Goal: Task Accomplishment & Management: Use online tool/utility

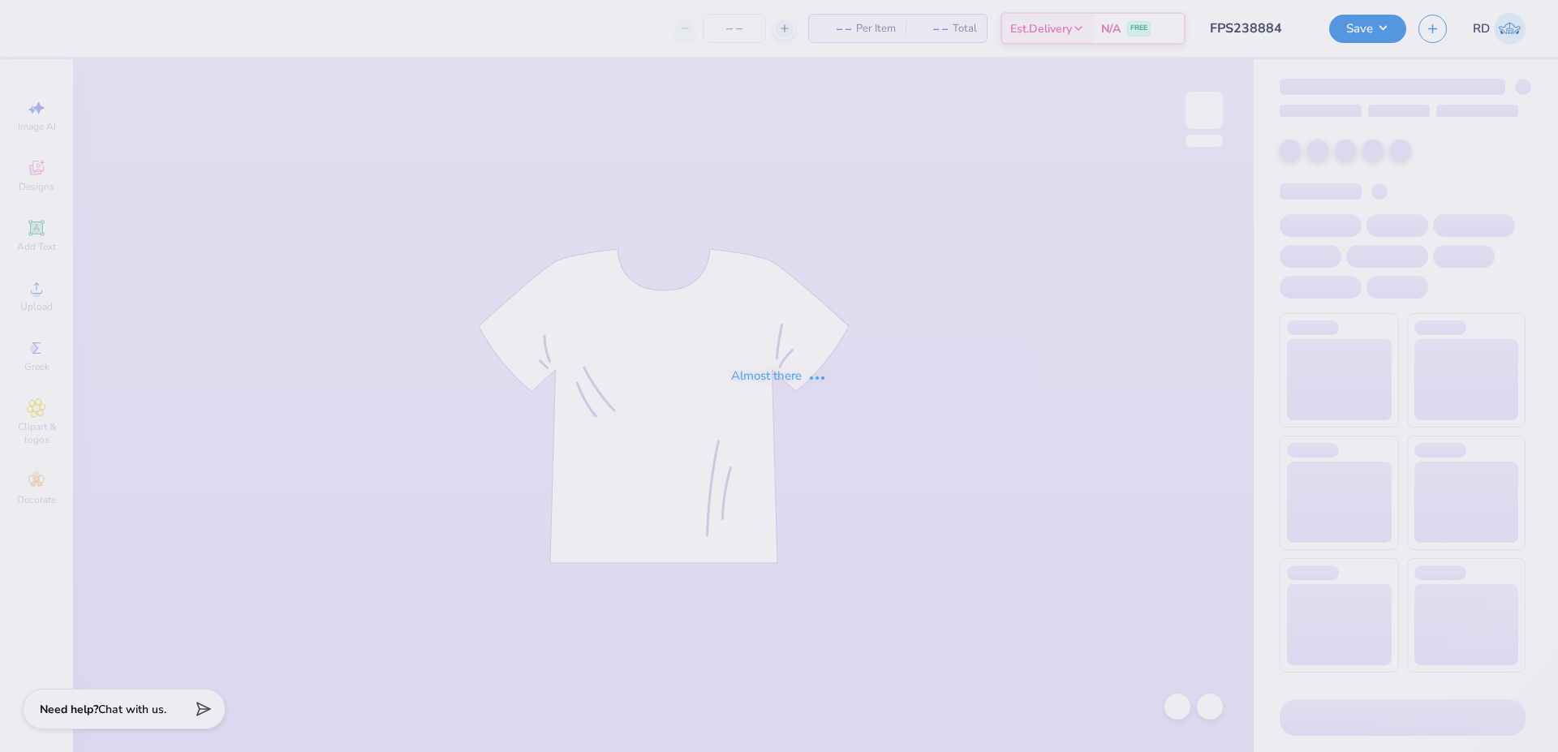
type input "FPS238884"
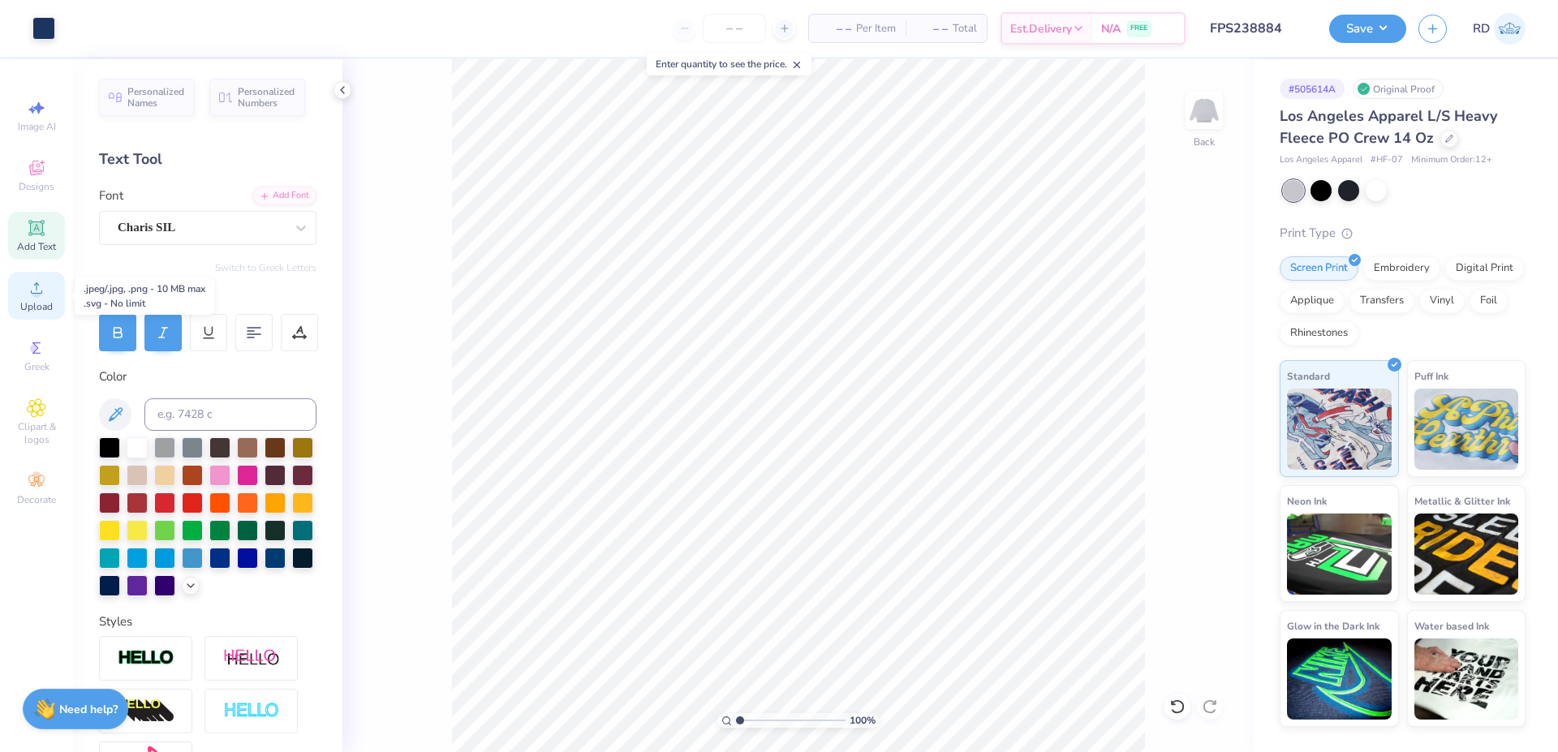
click at [32, 307] on span "Upload" at bounding box center [36, 306] width 32 height 13
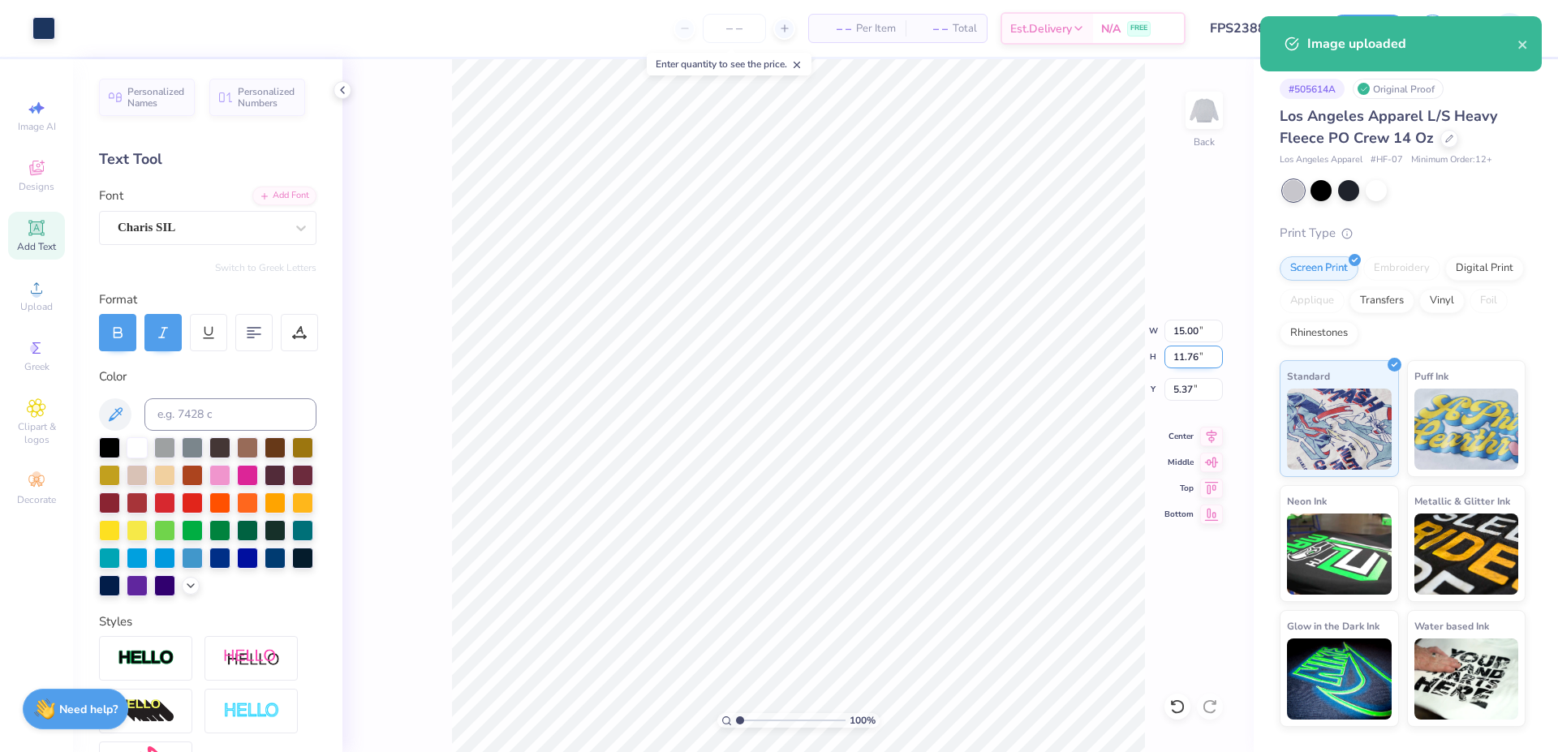
click at [1194, 348] on input "11.76" at bounding box center [1194, 357] width 58 height 23
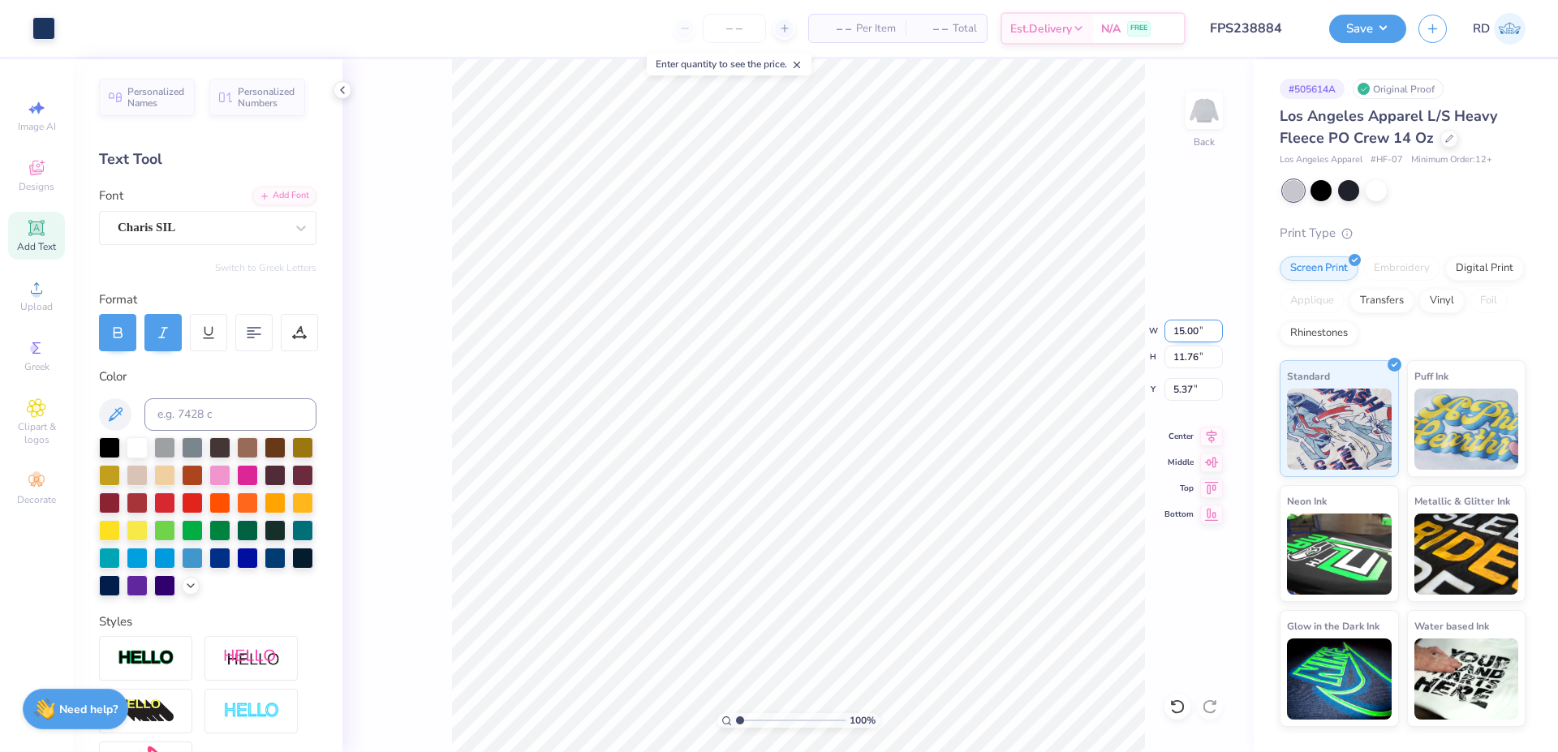
click at [1195, 340] on input "15.00" at bounding box center [1194, 331] width 58 height 23
type input "12.00"
type input "9.41"
click at [1195, 387] on input "6.54" at bounding box center [1194, 389] width 58 height 23
type input "3.00"
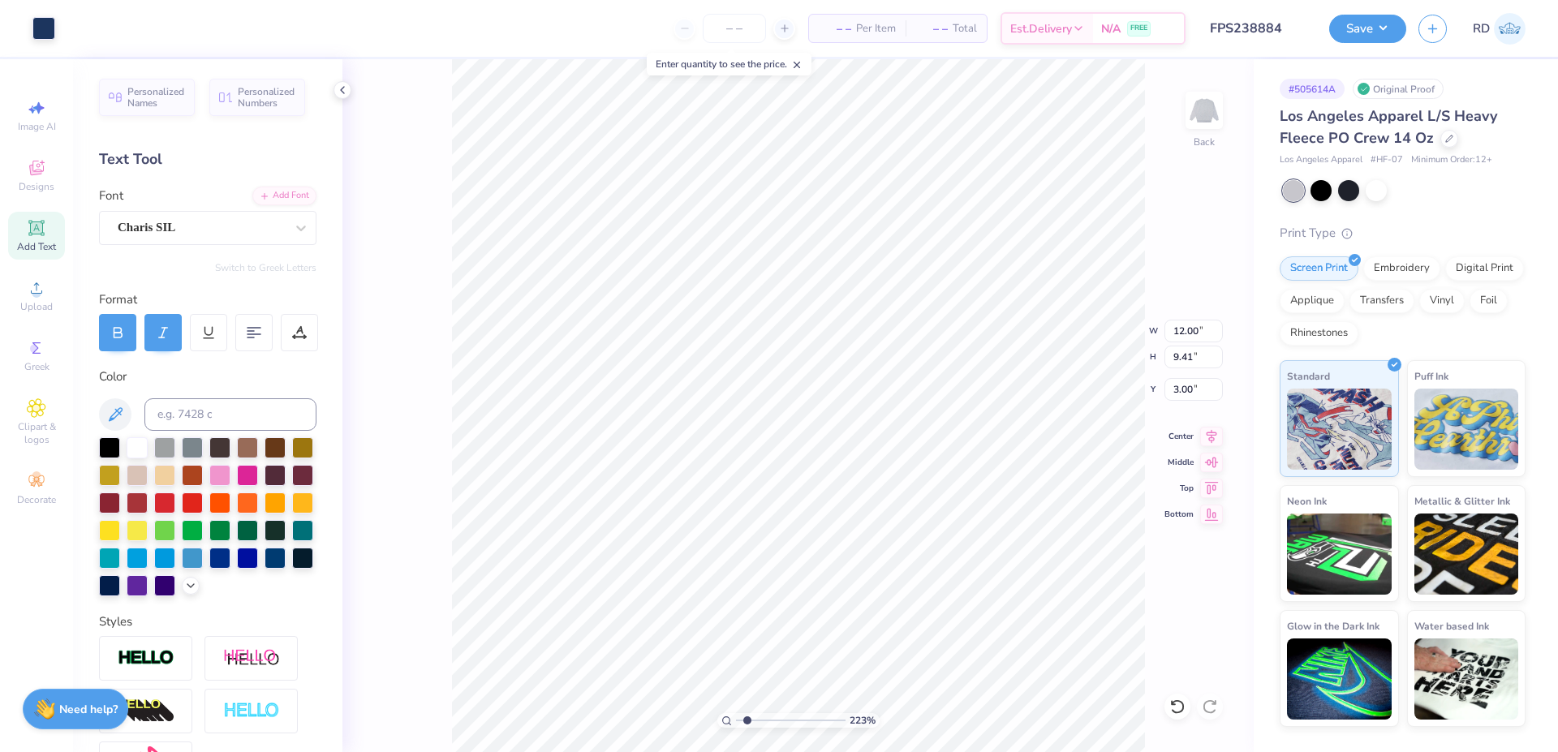
drag, startPoint x: 757, startPoint y: 717, endPoint x: 748, endPoint y: 718, distance: 9.1
click at [748, 718] on input "range" at bounding box center [791, 720] width 110 height 15
type input "1.71"
click at [882, 724] on li "Send to Back" at bounding box center [910, 733] width 127 height 32
type input "10.35"
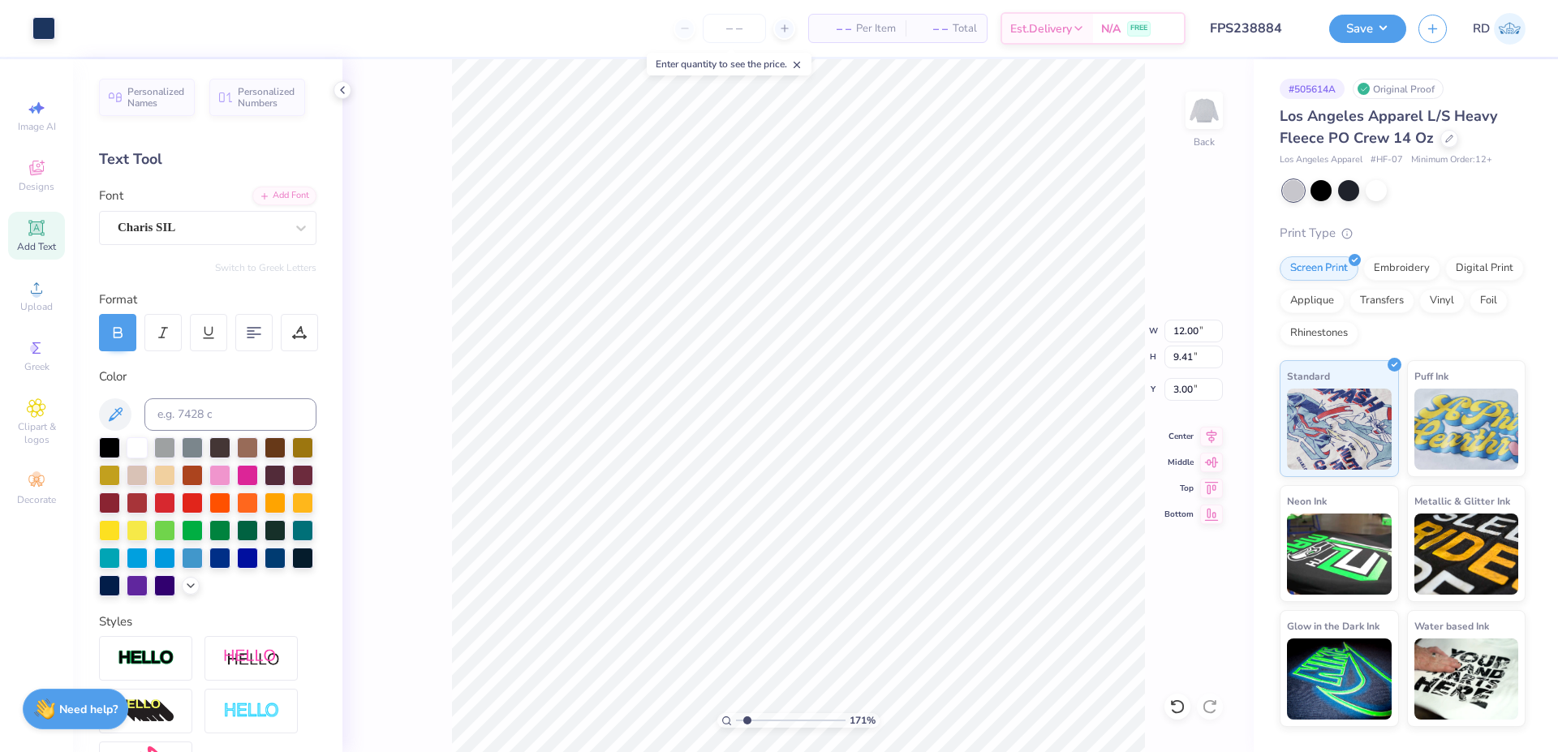
type input "1.43"
type input "11.70"
type input "8.10"
type input "1.12"
click at [761, 719] on input "range" at bounding box center [791, 720] width 110 height 15
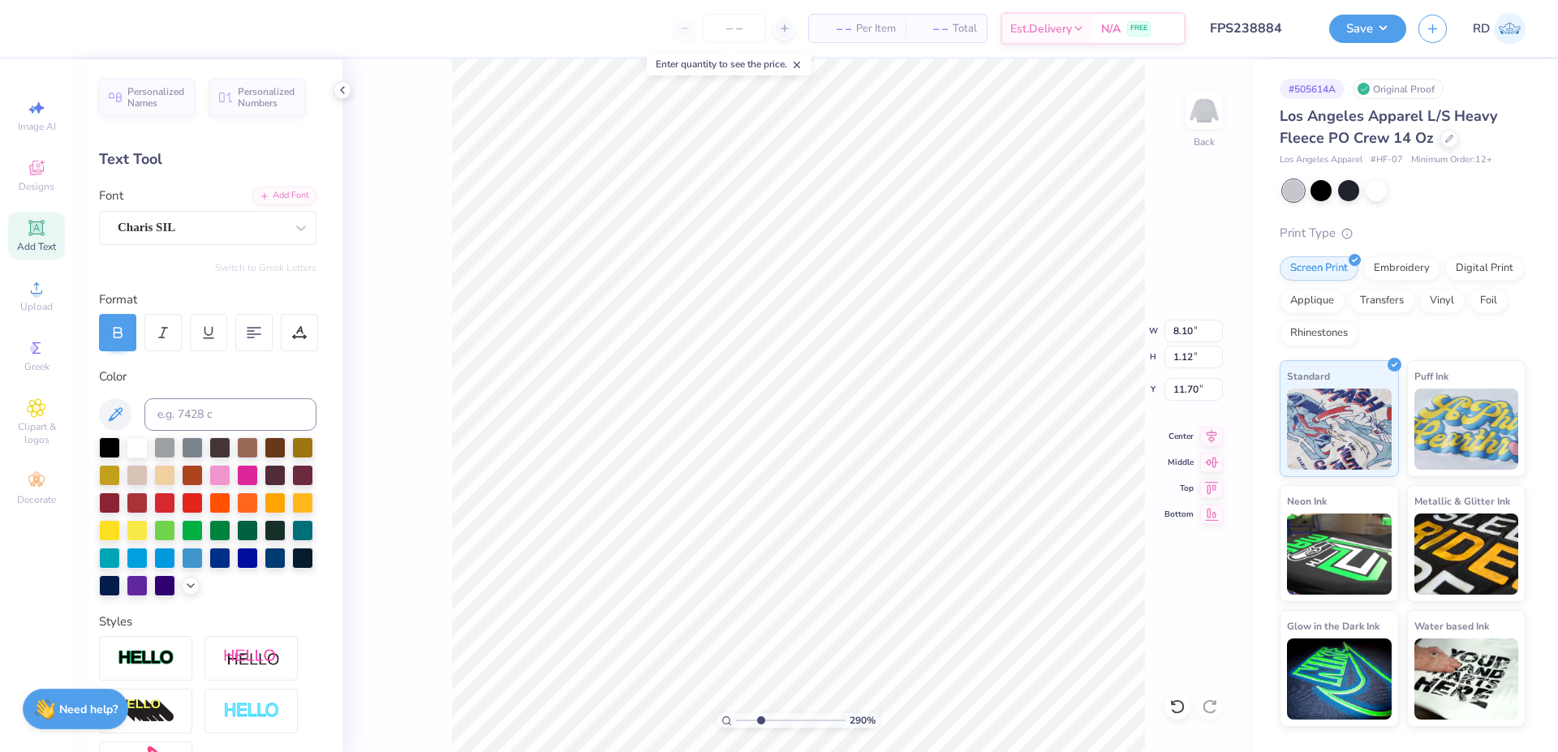
type input "2.9"
type input "11.85"
click at [1216, 439] on icon at bounding box center [1212, 434] width 23 height 19
click at [787, 724] on input "range" at bounding box center [791, 720] width 110 height 15
type input "5.28"
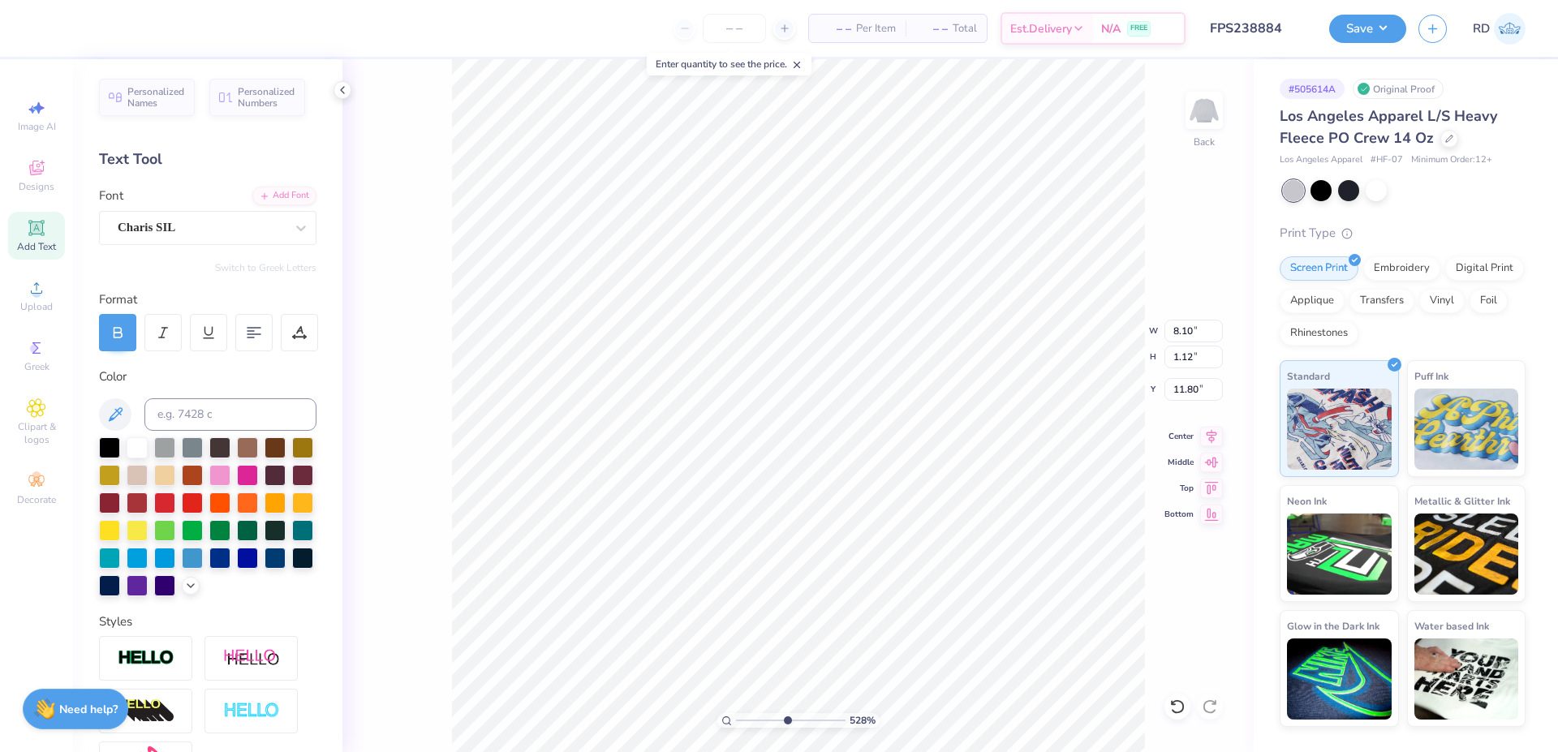
type input "11.80"
click at [1212, 429] on icon at bounding box center [1212, 434] width 11 height 14
drag, startPoint x: 760, startPoint y: 721, endPoint x: 748, endPoint y: 722, distance: 12.3
click at [748, 722] on input "range" at bounding box center [791, 720] width 110 height 15
type input "1.71"
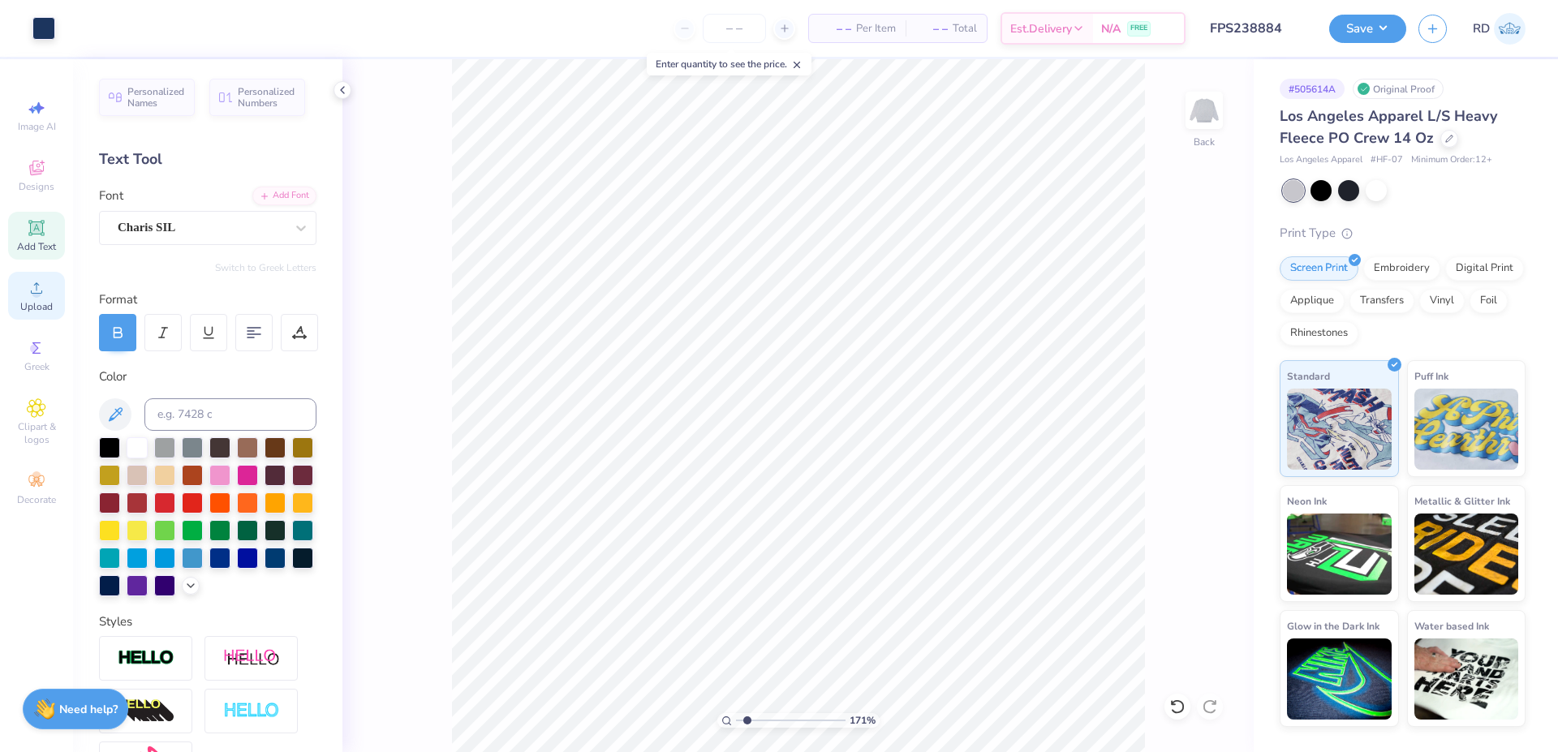
click at [61, 290] on div "Upload" at bounding box center [36, 296] width 57 height 48
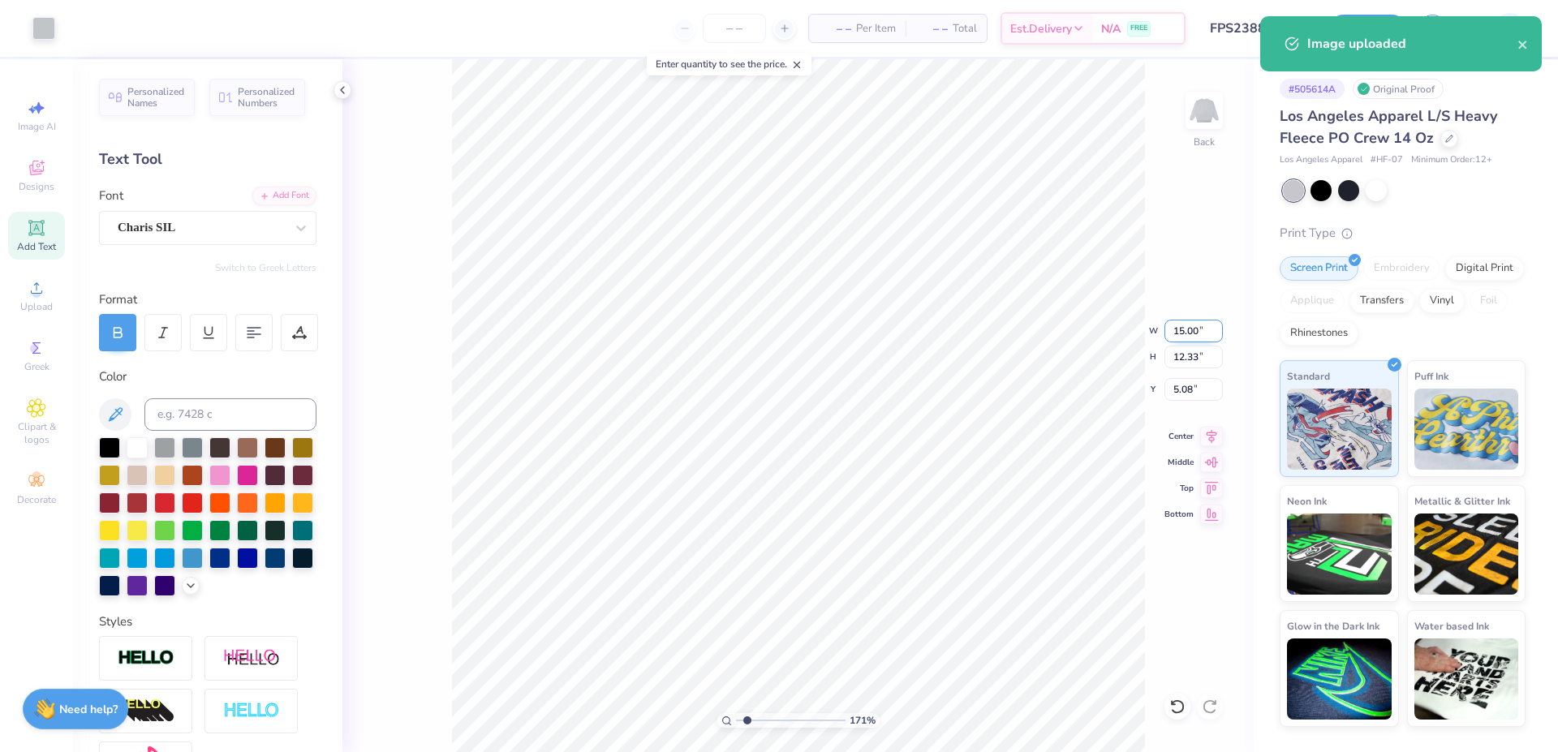
click at [1198, 328] on input "15.00" at bounding box center [1194, 331] width 58 height 23
type input "12.00"
type input "9.87"
type input "6.31"
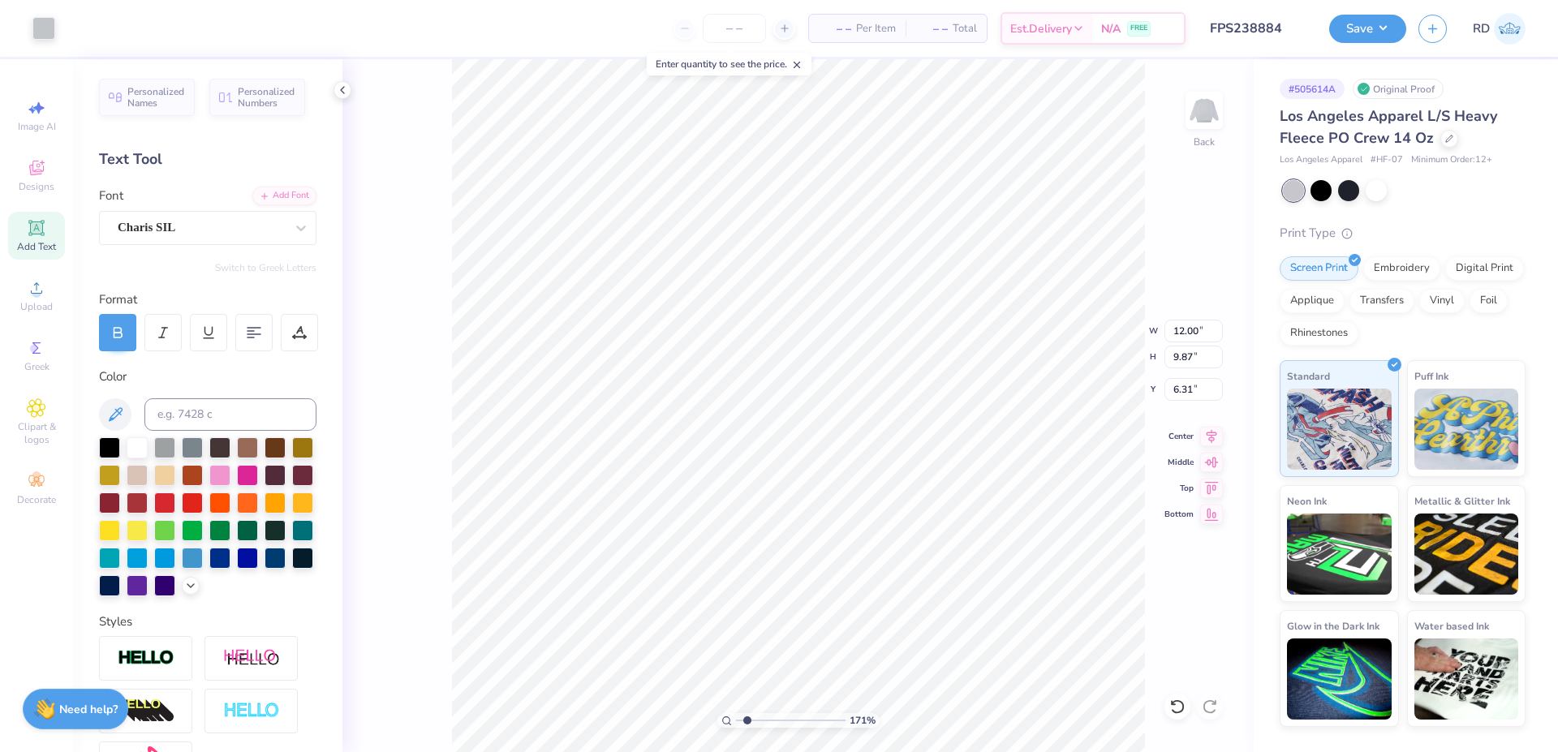
click at [1188, 400] on div "171 % Back W 12.00 12.00 " H 9.87 9.87 " Y 6.31 6.31 " Center [GEOGRAPHIC_DATA]" at bounding box center [799, 405] width 912 height 693
click at [1183, 392] on input "6.31" at bounding box center [1194, 389] width 58 height 23
type input "3.00"
click at [1217, 431] on icon at bounding box center [1212, 434] width 11 height 14
drag, startPoint x: 741, startPoint y: 722, endPoint x: 719, endPoint y: 723, distance: 22.0
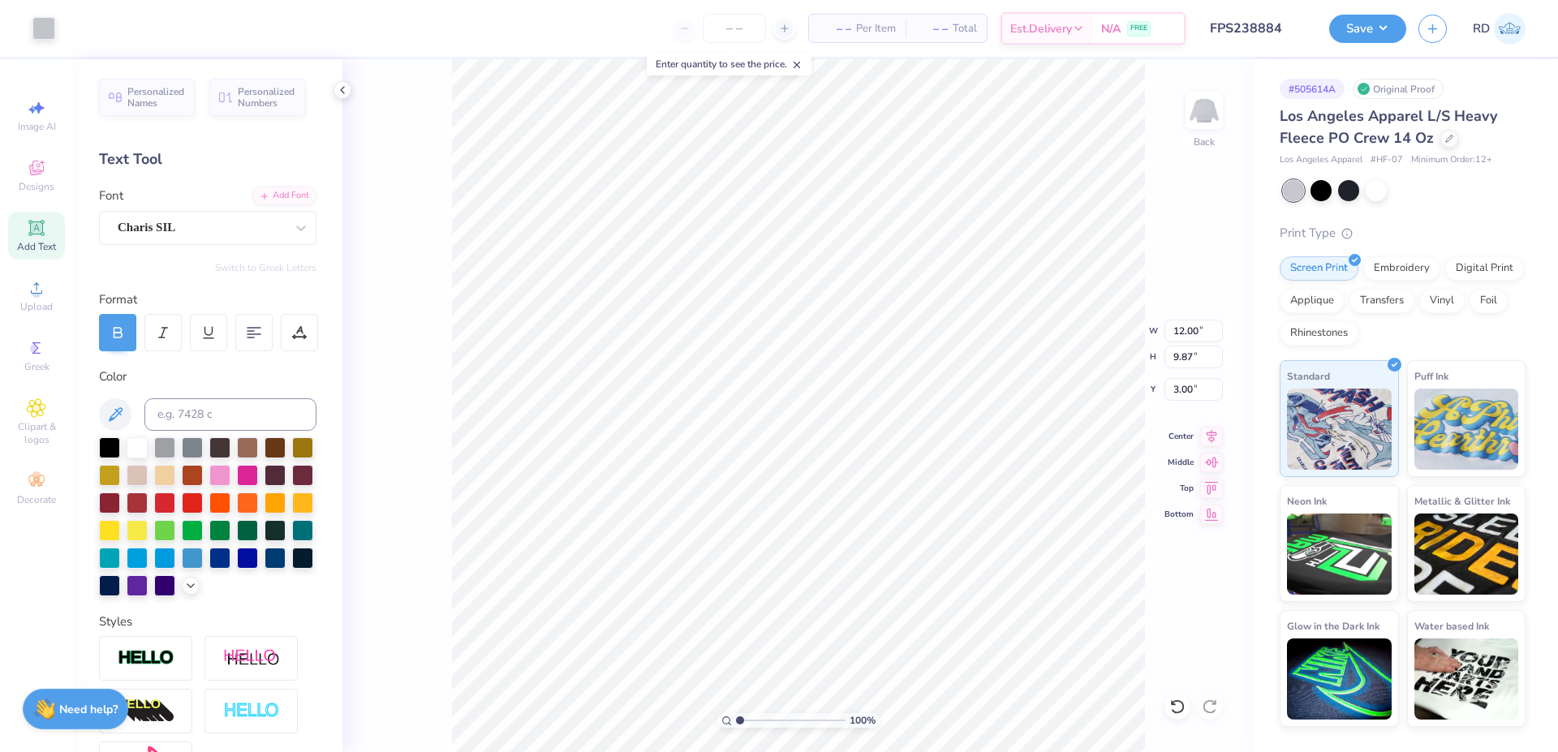
type input "1"
click at [736, 723] on input "range" at bounding box center [791, 720] width 110 height 15
click at [1189, 338] on input "12.00" at bounding box center [1194, 331] width 58 height 23
type input "12.50"
type input "10.34"
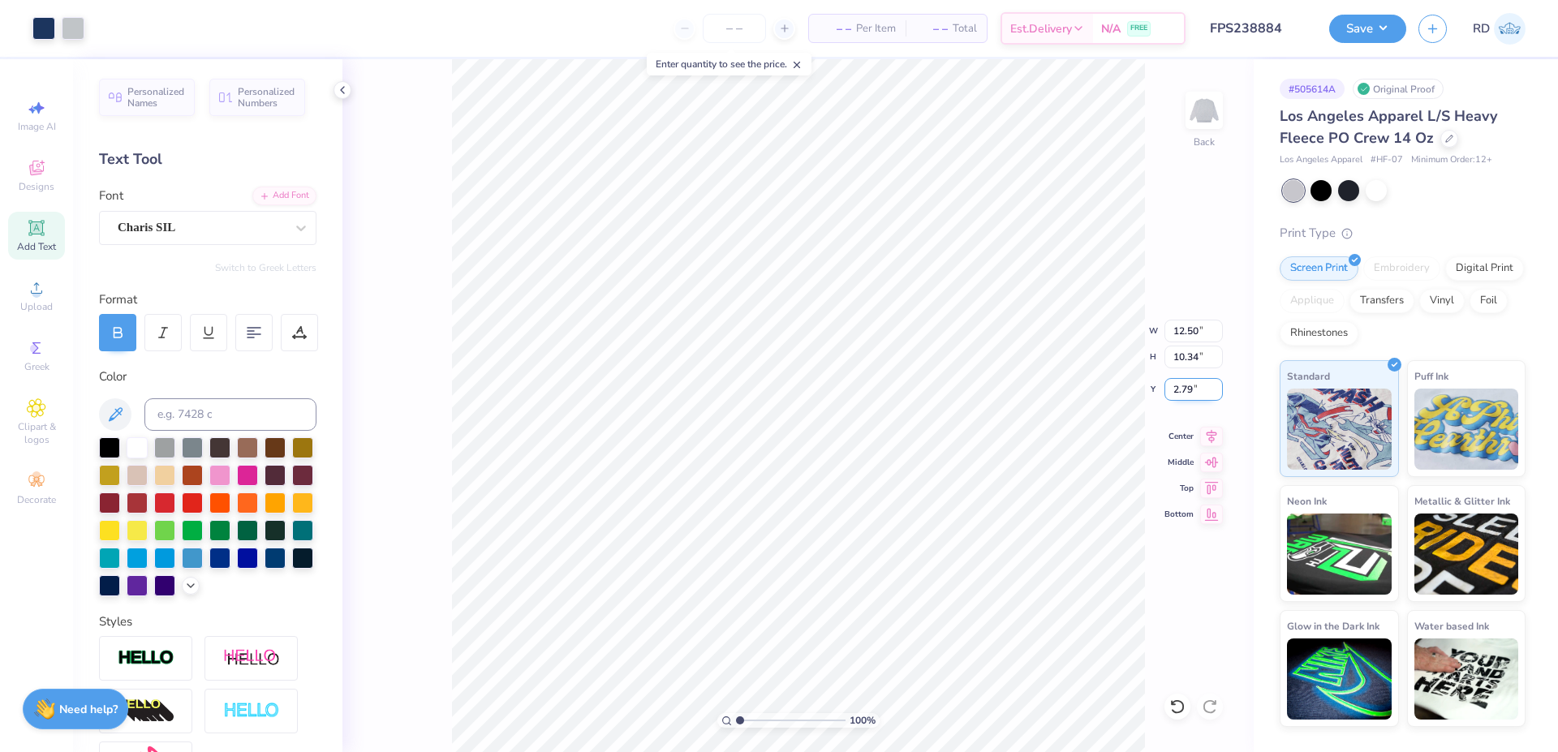
click at [1204, 390] on input "2.79" at bounding box center [1194, 389] width 58 height 23
type input "3.00"
click at [1382, 24] on button "Save" at bounding box center [1368, 26] width 77 height 28
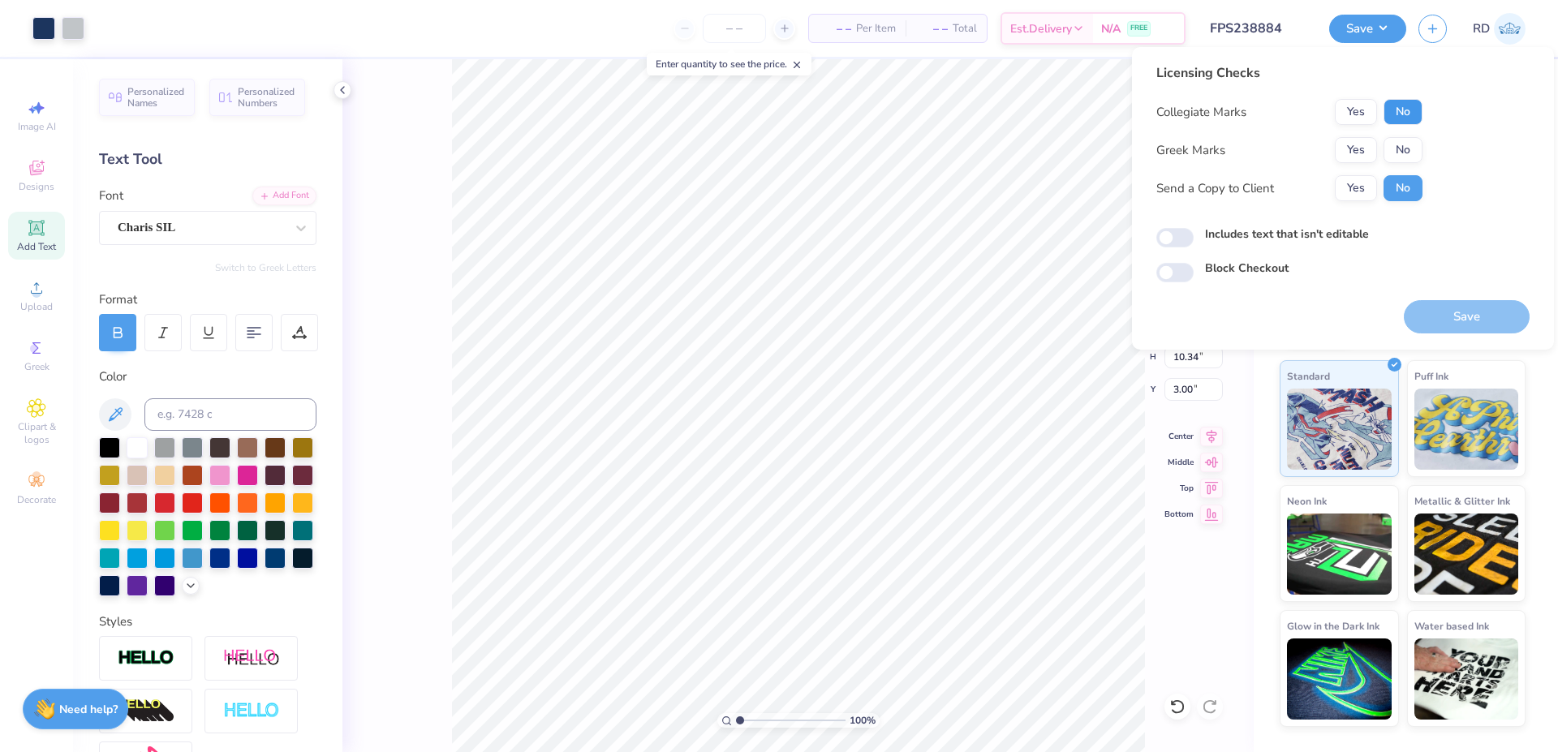
click at [1391, 108] on button "No" at bounding box center [1403, 112] width 39 height 26
click at [1399, 144] on button "No" at bounding box center [1403, 150] width 39 height 26
click at [1446, 317] on button "Save" at bounding box center [1467, 316] width 126 height 33
